Goal: Find specific page/section: Find specific page/section

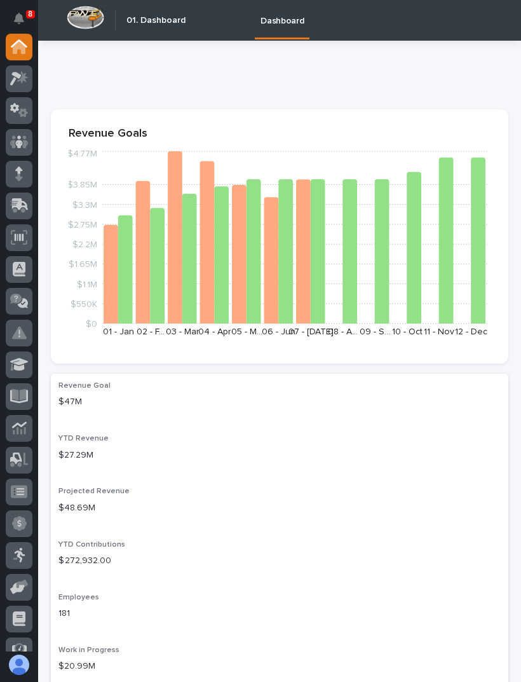
click at [18, 82] on icon at bounding box center [22, 77] width 11 height 13
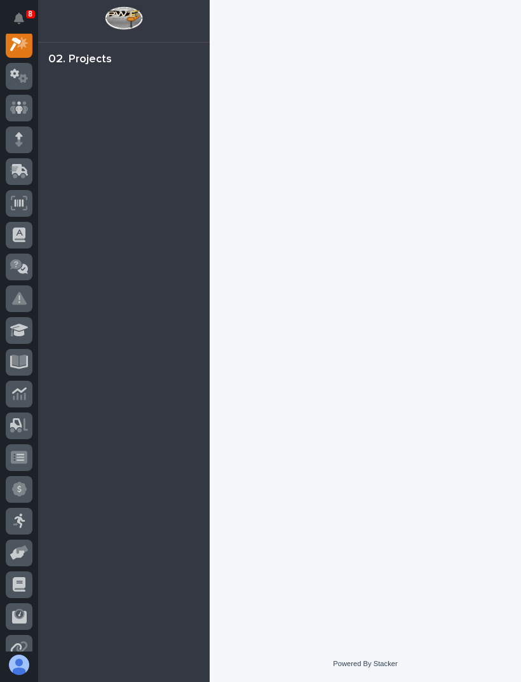
scroll to position [32, 0]
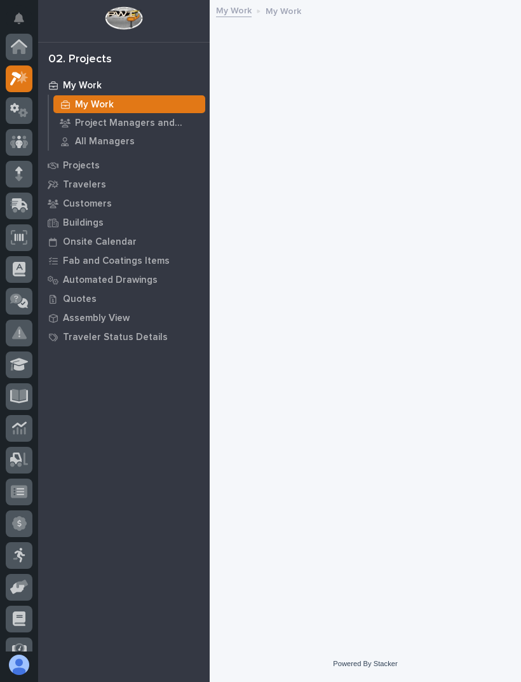
scroll to position [32, 0]
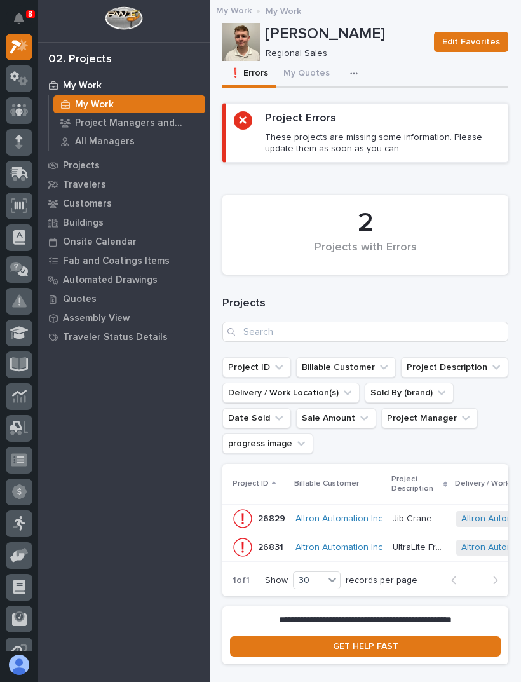
click at [307, 72] on button "My Quotes" at bounding box center [307, 74] width 62 height 27
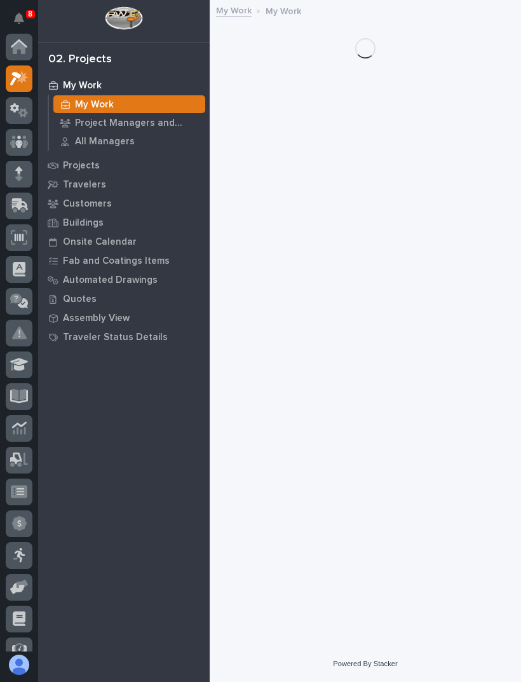
scroll to position [32, 0]
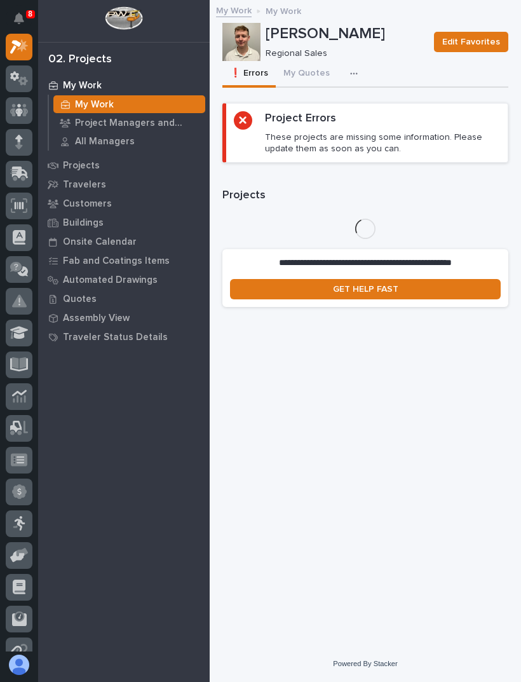
click at [298, 71] on button "My Quotes" at bounding box center [307, 74] width 62 height 27
